Goal: Task Accomplishment & Management: Manage account settings

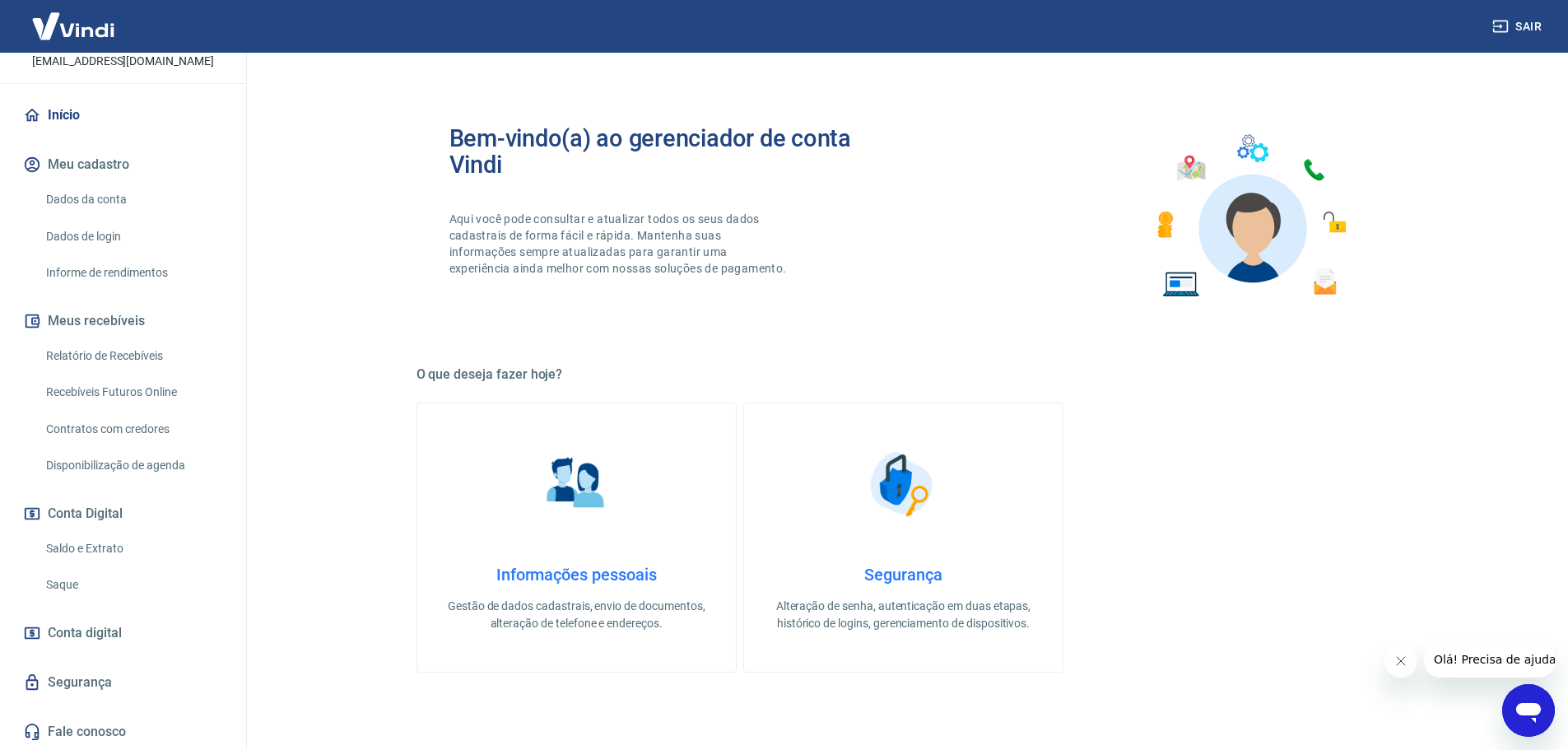
scroll to position [127, 0]
click at [83, 550] on link "Saldo e Extrato" at bounding box center [134, 548] width 187 height 34
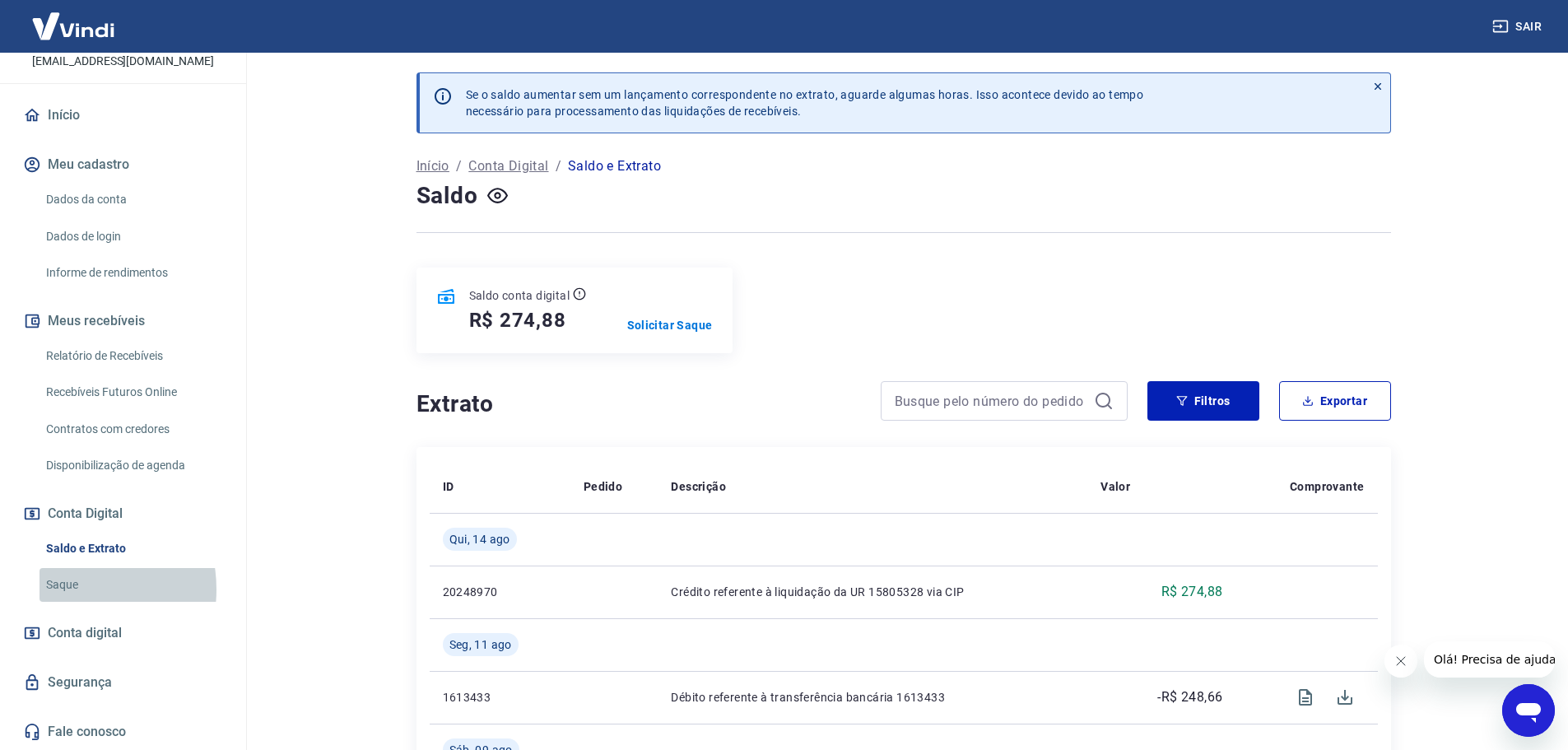
click at [62, 589] on link "Saque" at bounding box center [134, 584] width 187 height 34
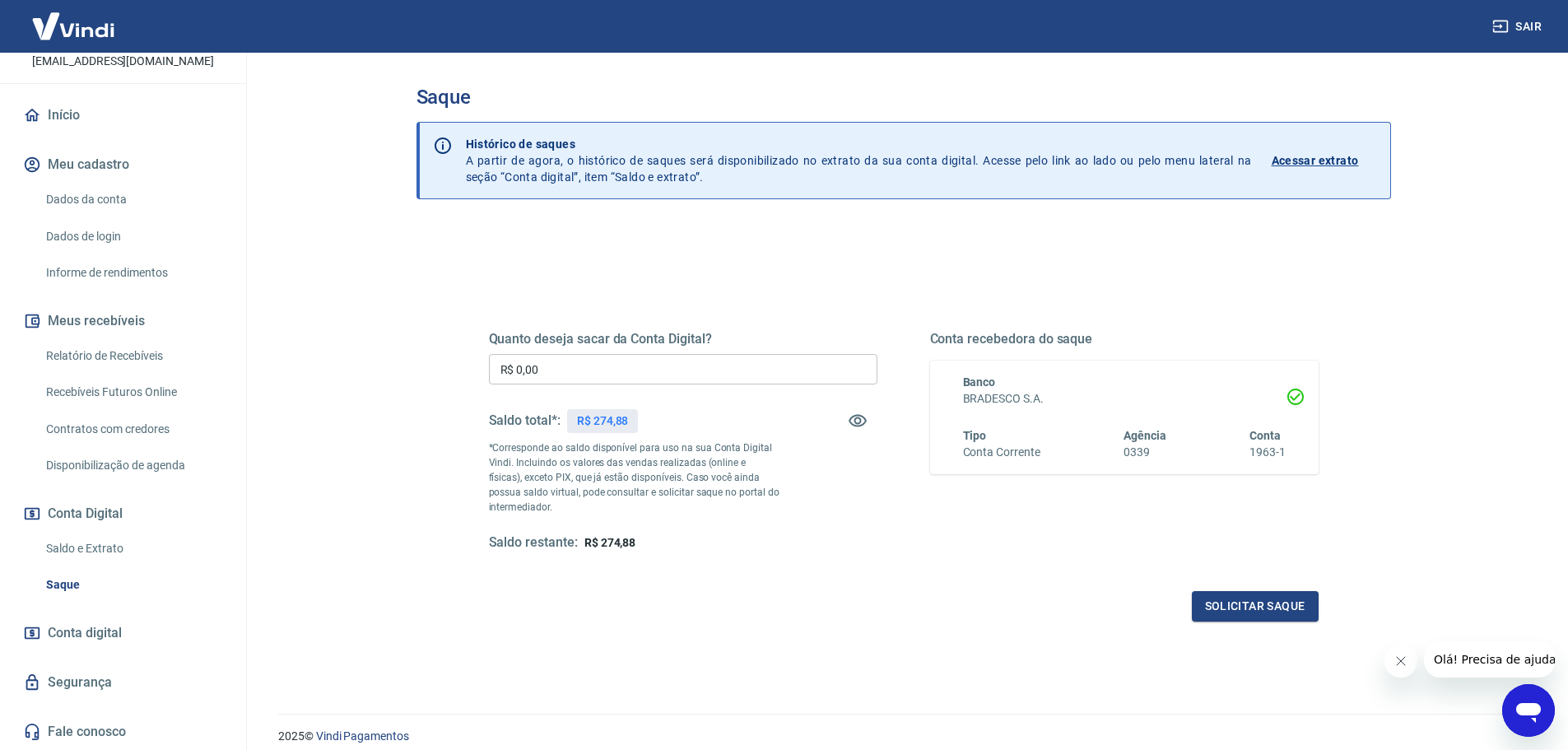
click at [71, 551] on link "Saldo e Extrato" at bounding box center [134, 548] width 187 height 34
